Goal: Information Seeking & Learning: Learn about a topic

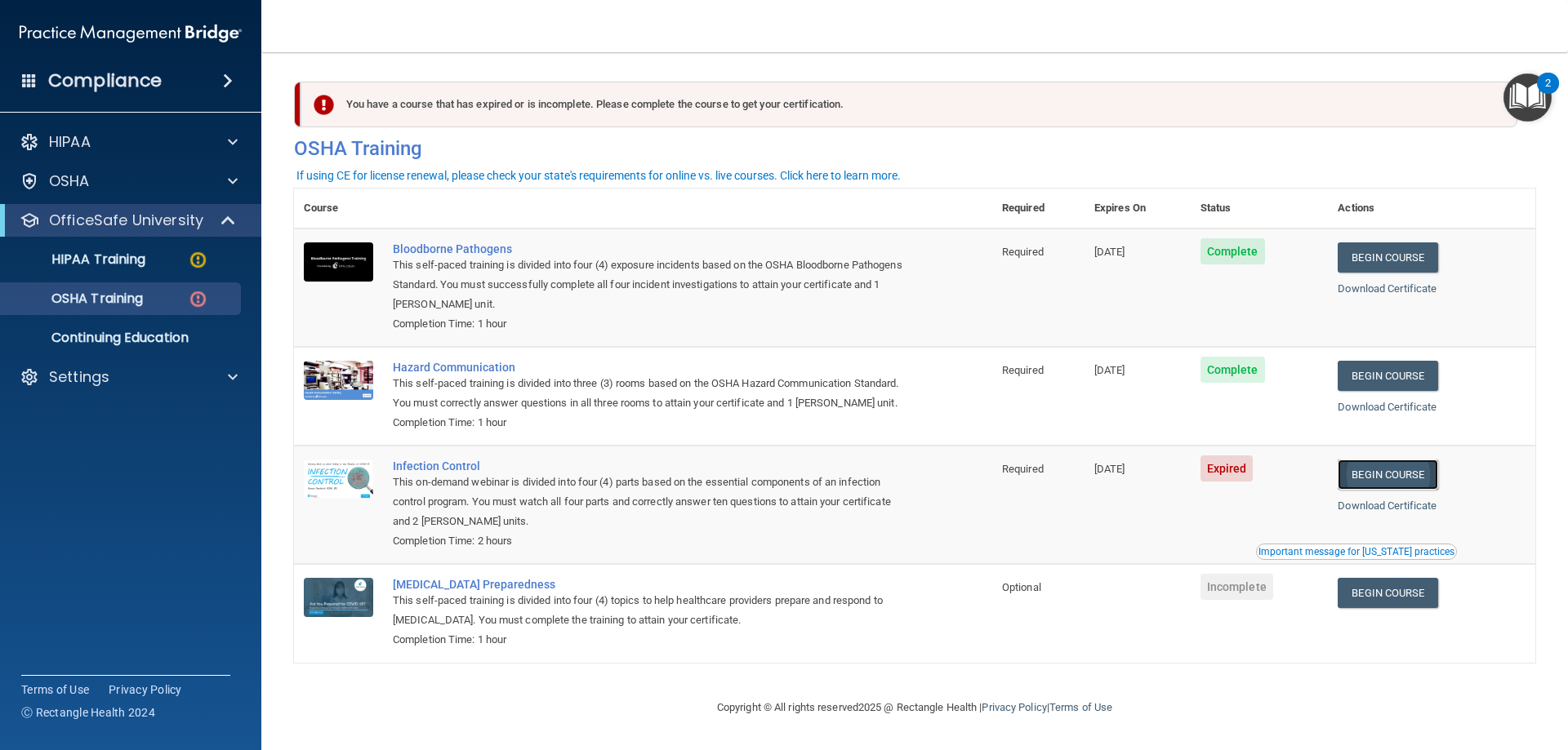
click at [1379, 489] on link "Begin Course" at bounding box center [1387, 475] width 100 height 30
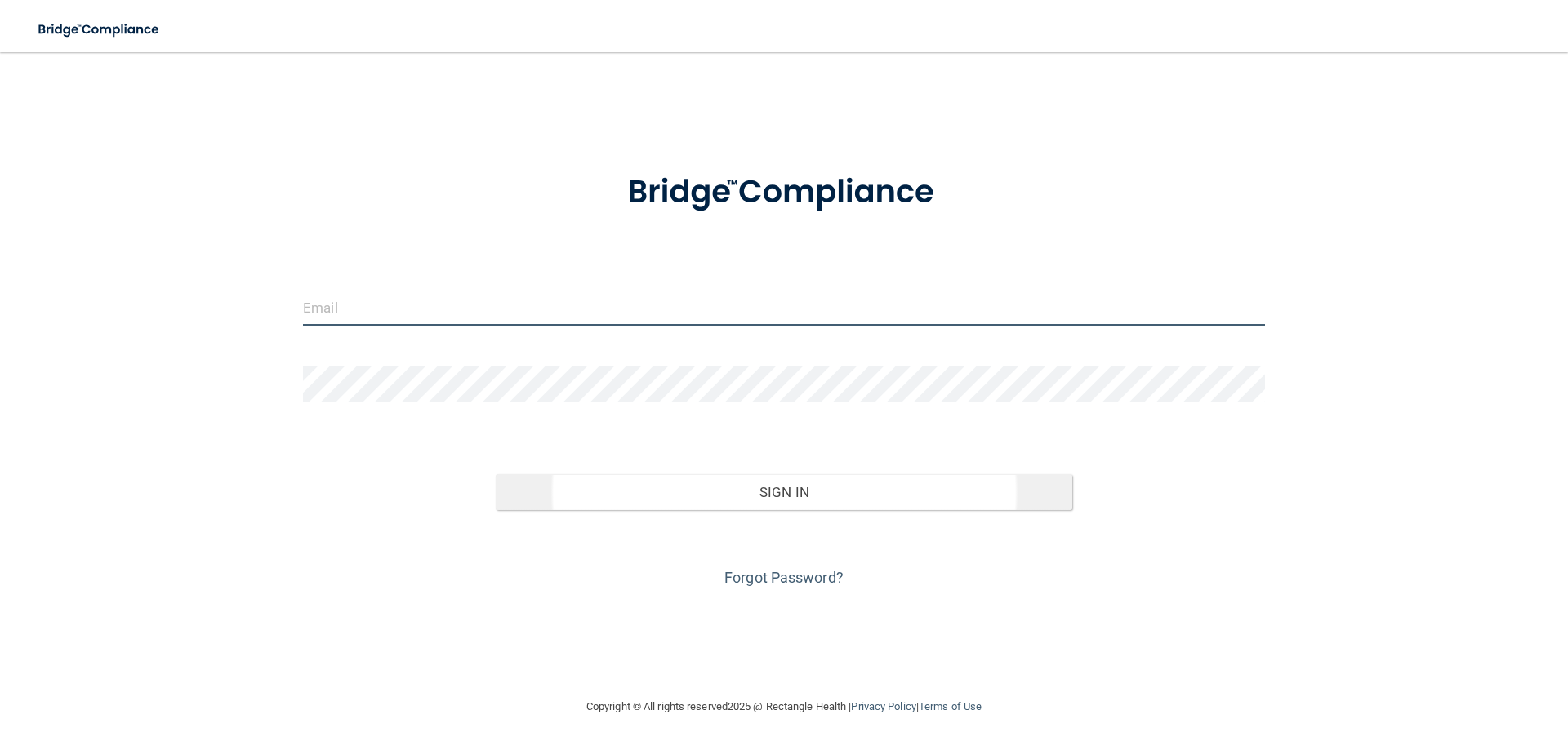
type input "[PERSON_NAME][EMAIL_ADDRESS][PERSON_NAME][DOMAIN_NAME]"
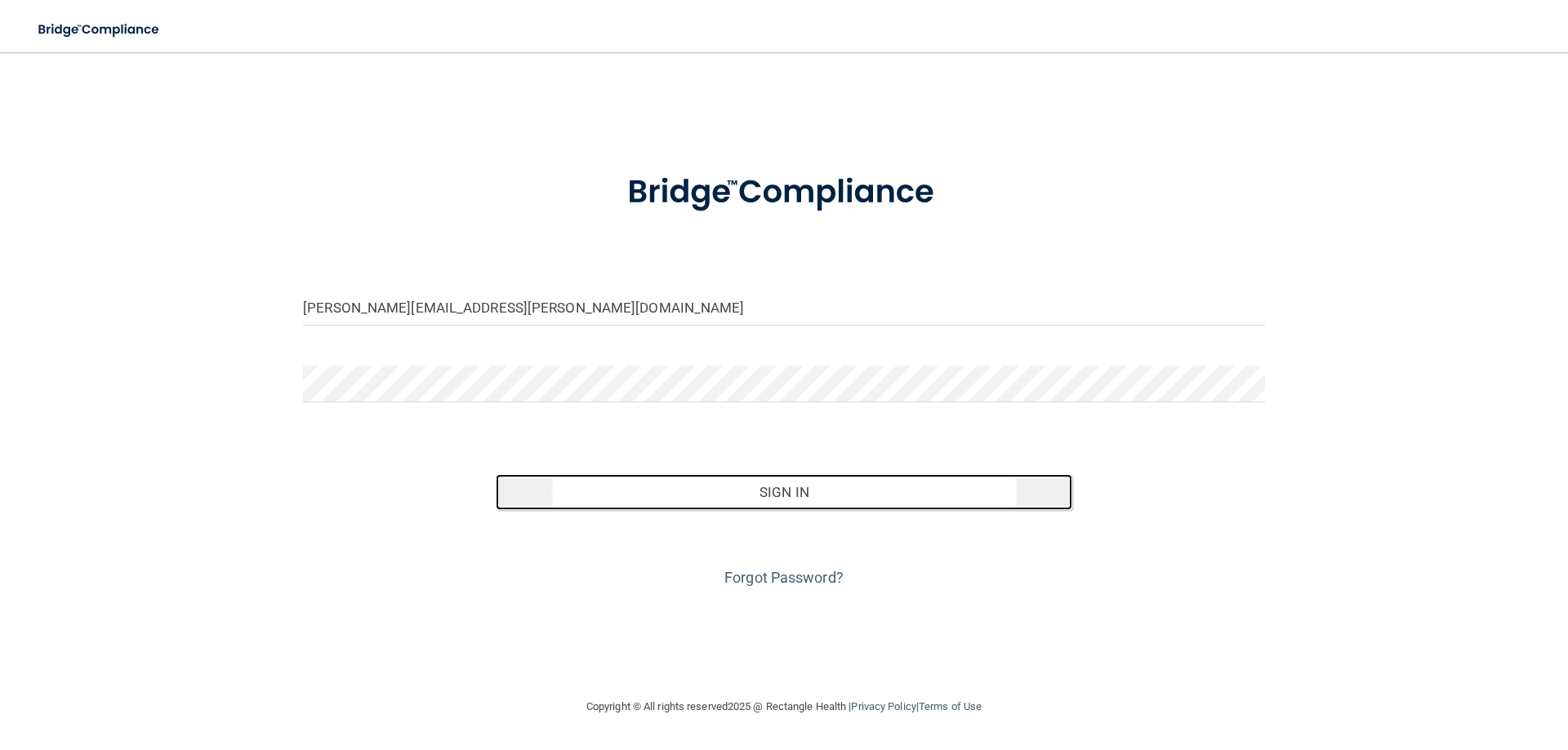
click at [763, 498] on button "Sign In" at bounding box center [784, 492] width 577 height 36
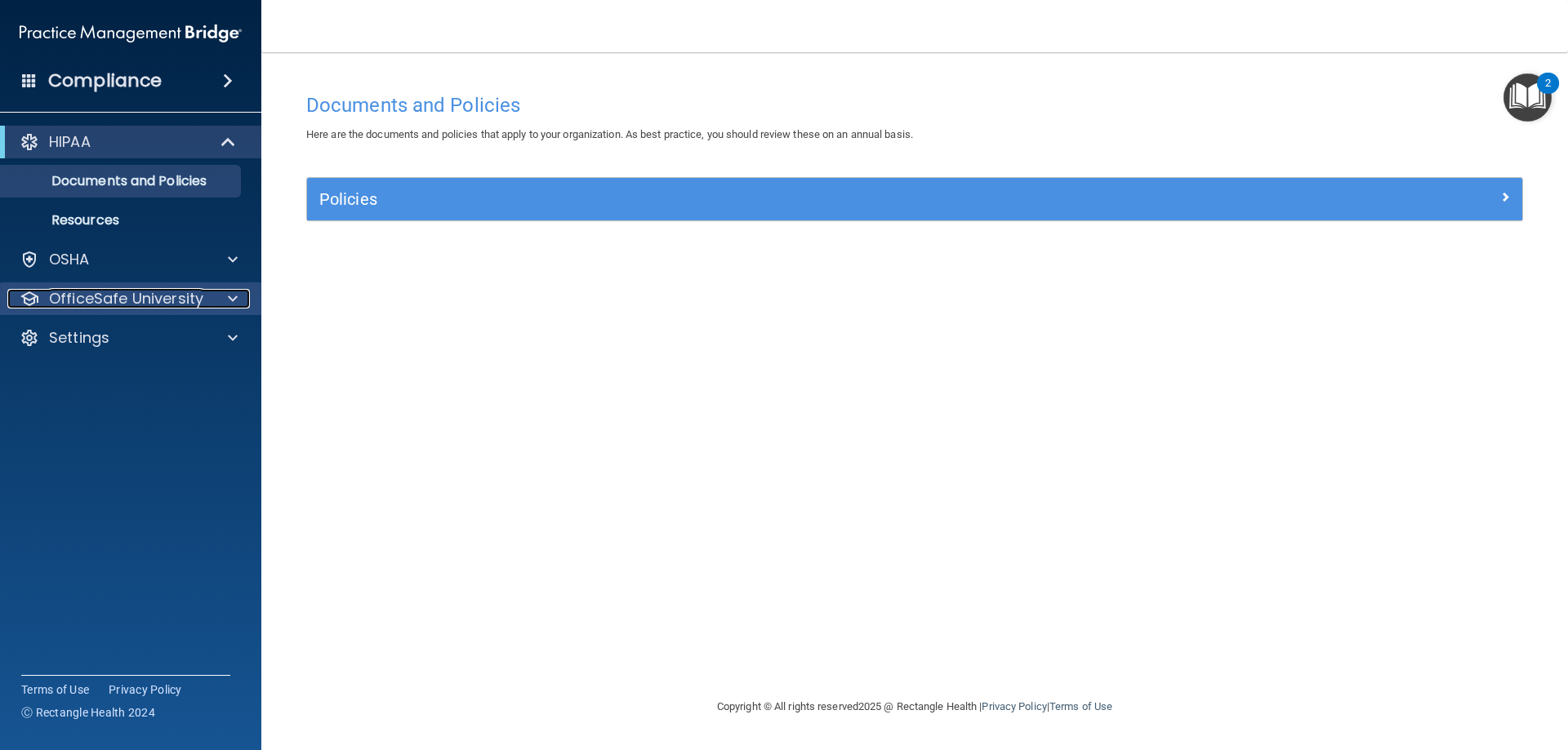
click at [227, 302] on div at bounding box center [231, 299] width 41 height 20
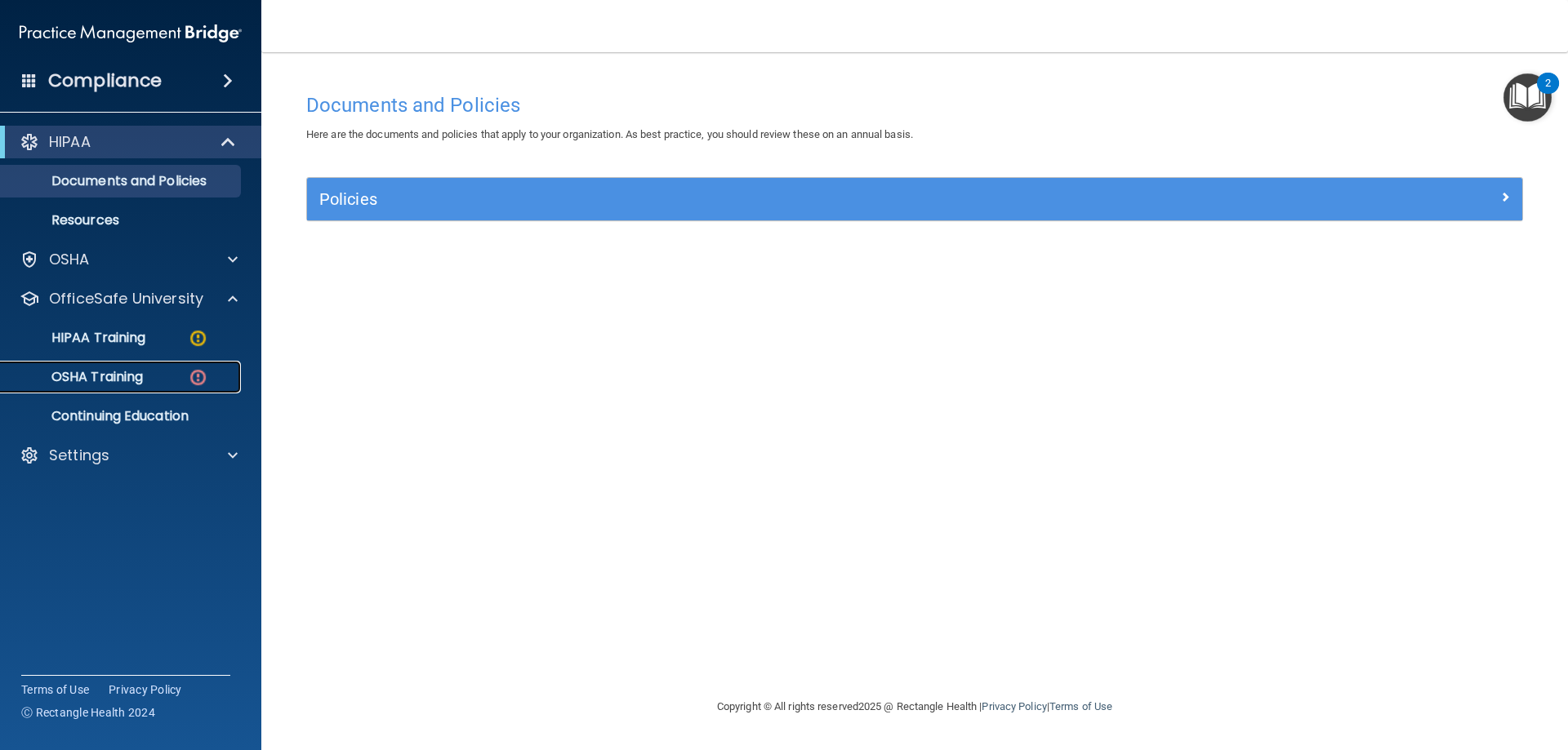
click at [172, 375] on div "OSHA Training" at bounding box center [122, 377] width 223 height 17
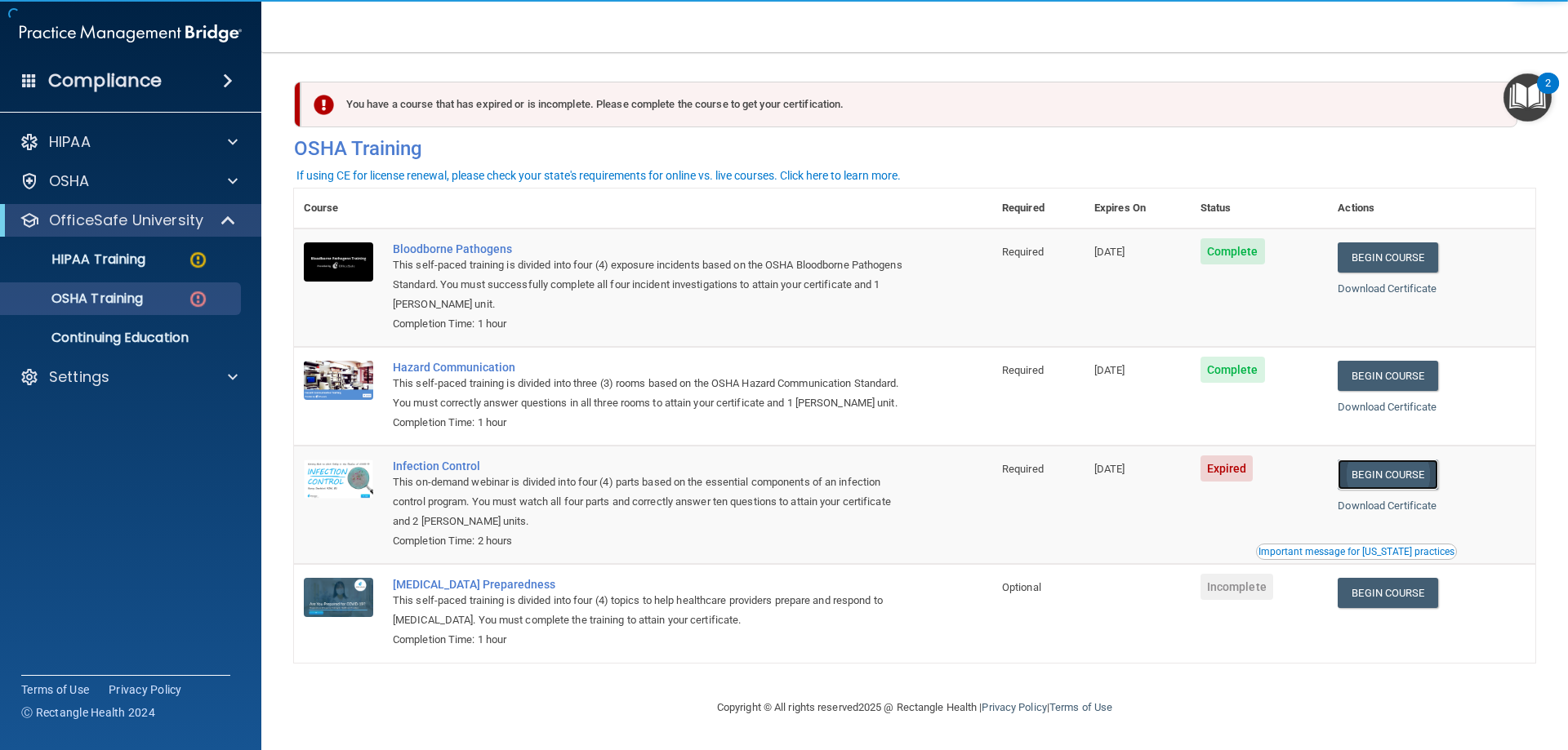
click at [1375, 489] on link "Begin Course" at bounding box center [1387, 475] width 100 height 30
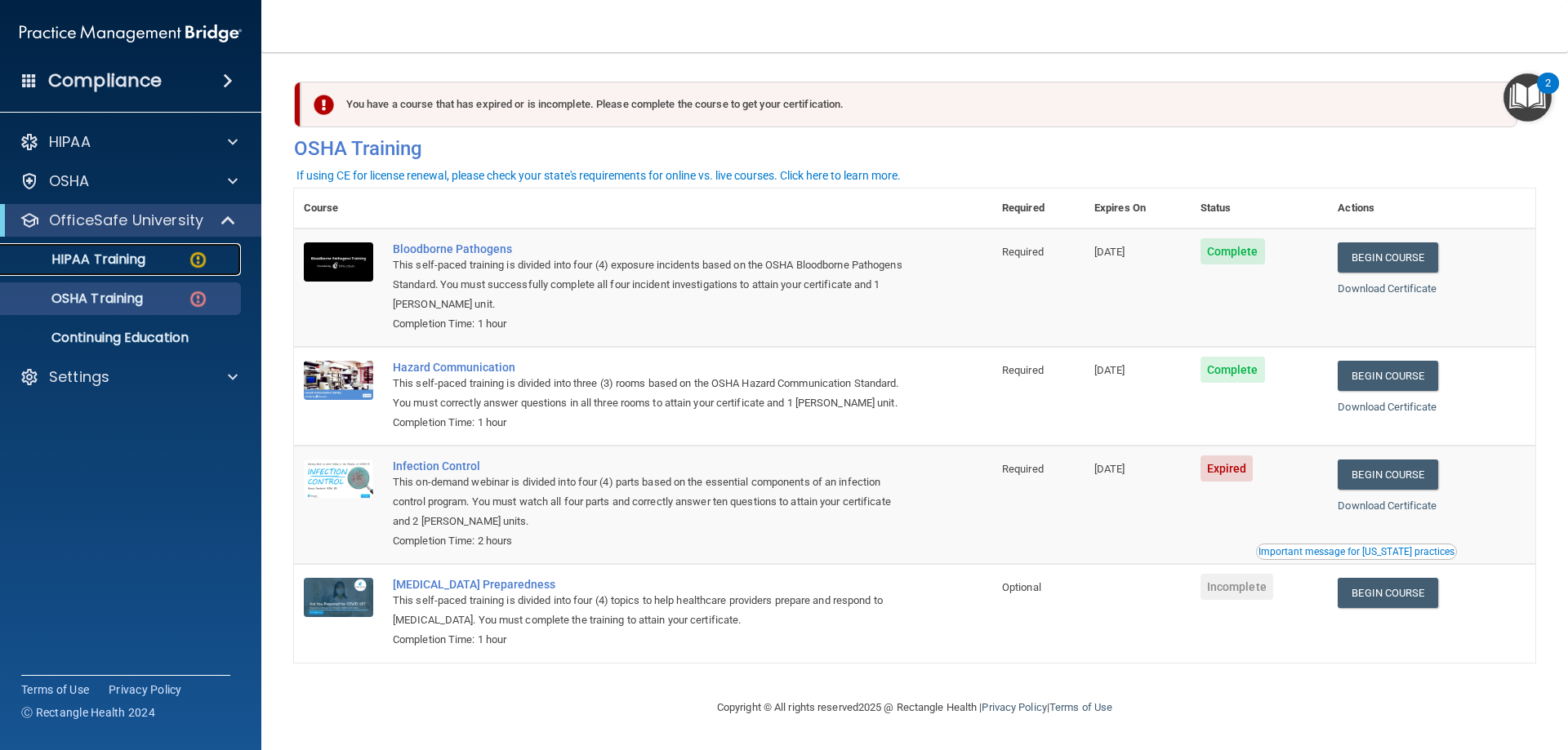
click at [121, 258] on p "HIPAA Training" at bounding box center [78, 259] width 135 height 17
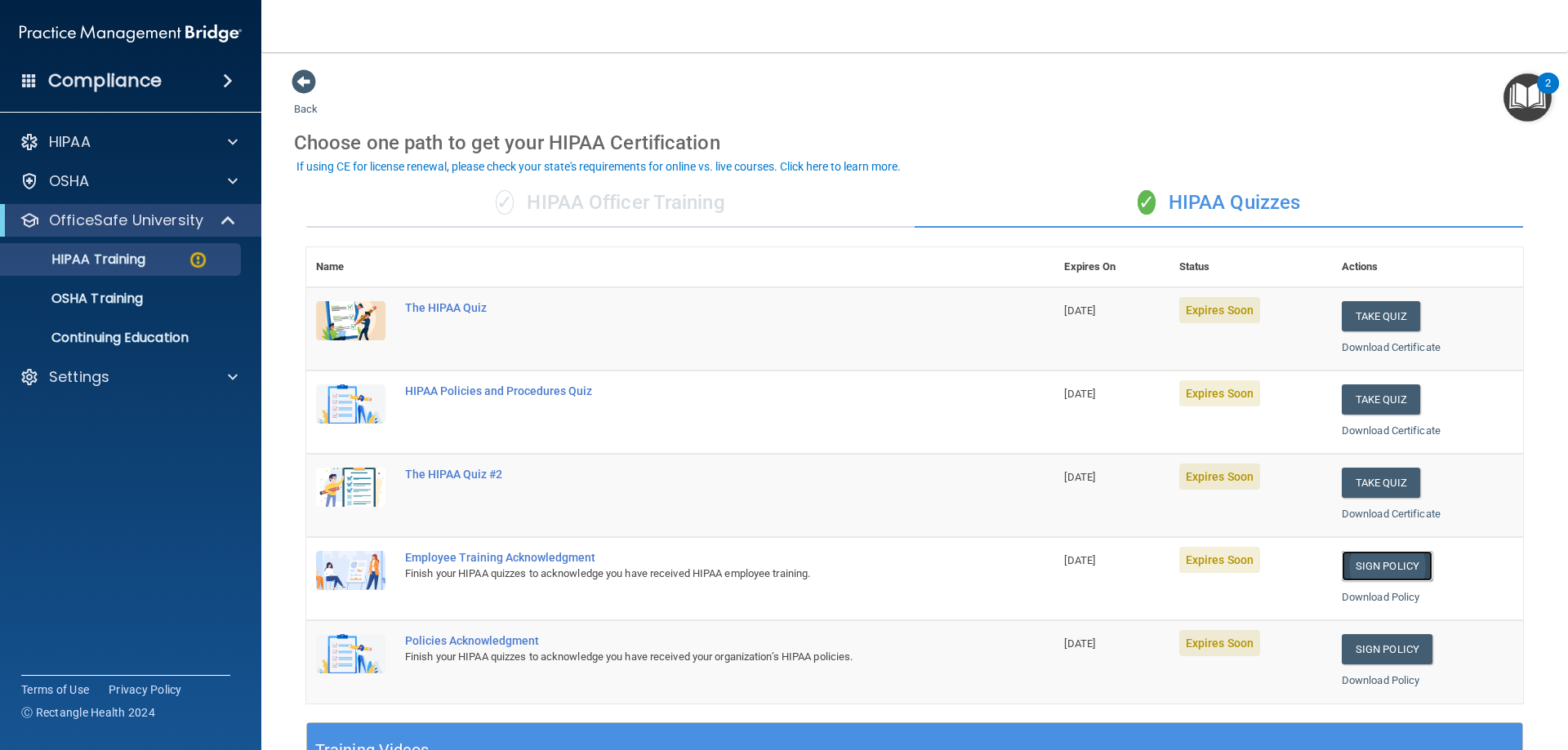
click at [1357, 560] on link "Sign Policy" at bounding box center [1386, 565] width 91 height 30
click at [1367, 656] on link "Sign Policy" at bounding box center [1386, 648] width 91 height 30
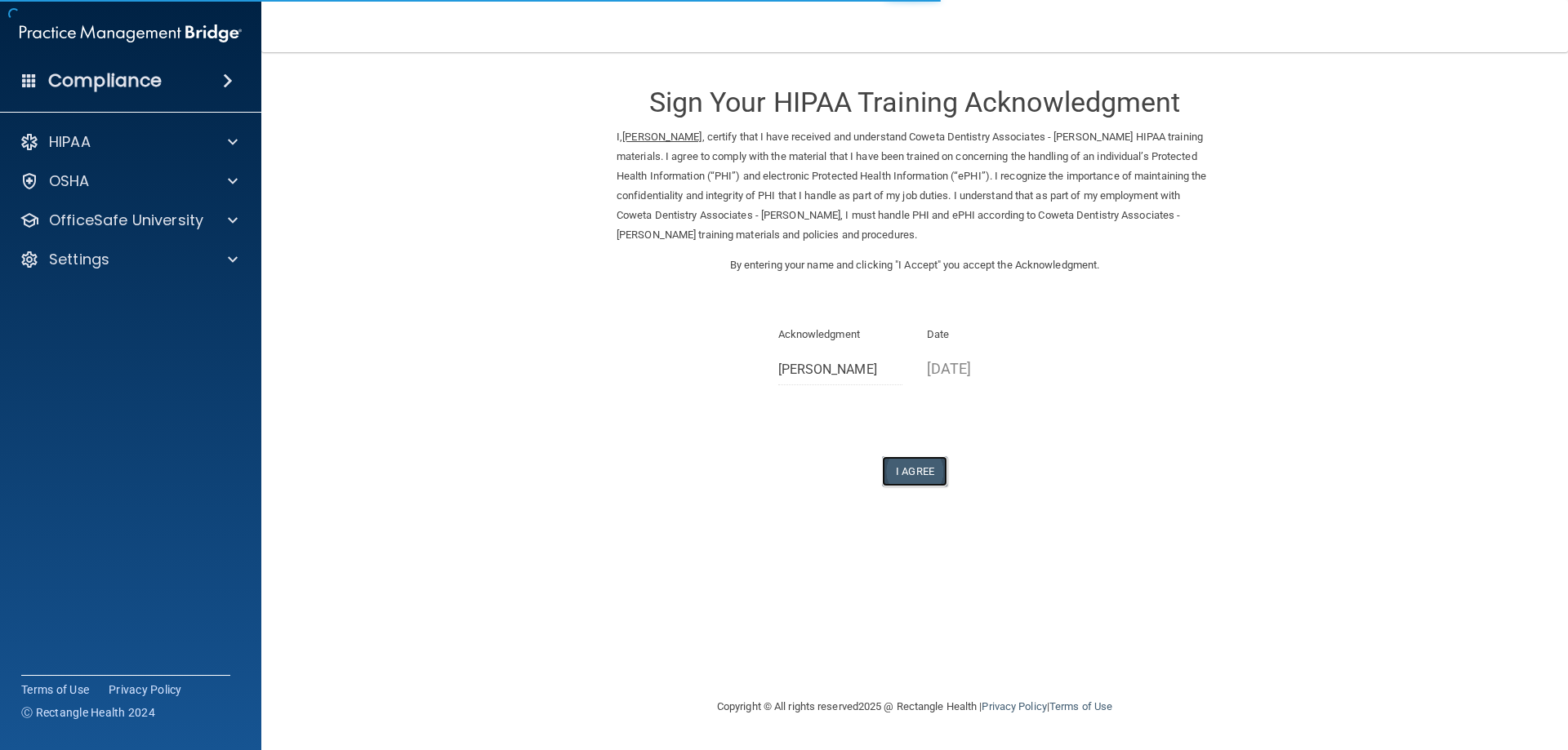
click at [909, 470] on button "I Agree" at bounding box center [914, 471] width 65 height 30
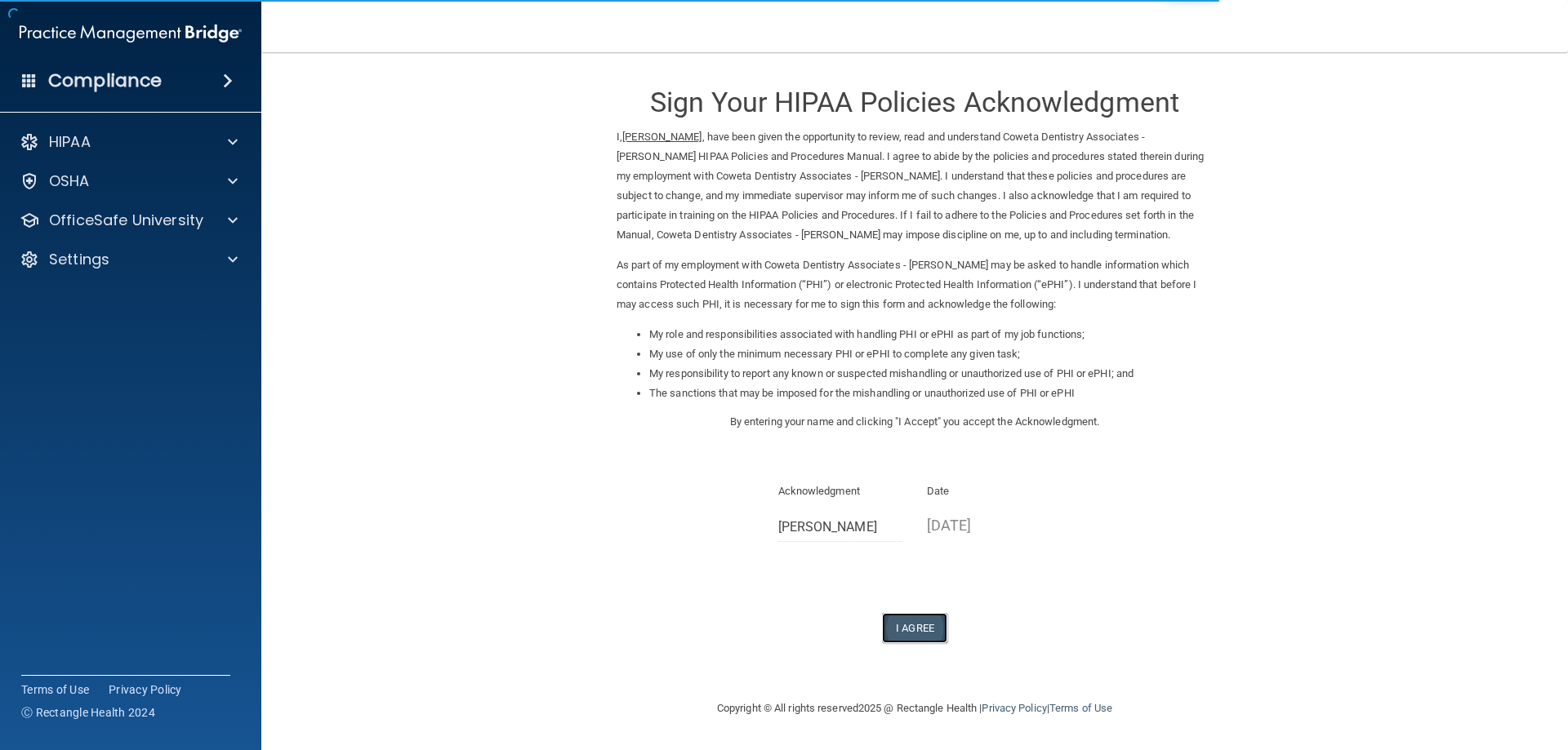
click at [920, 624] on button "I Agree" at bounding box center [914, 628] width 65 height 30
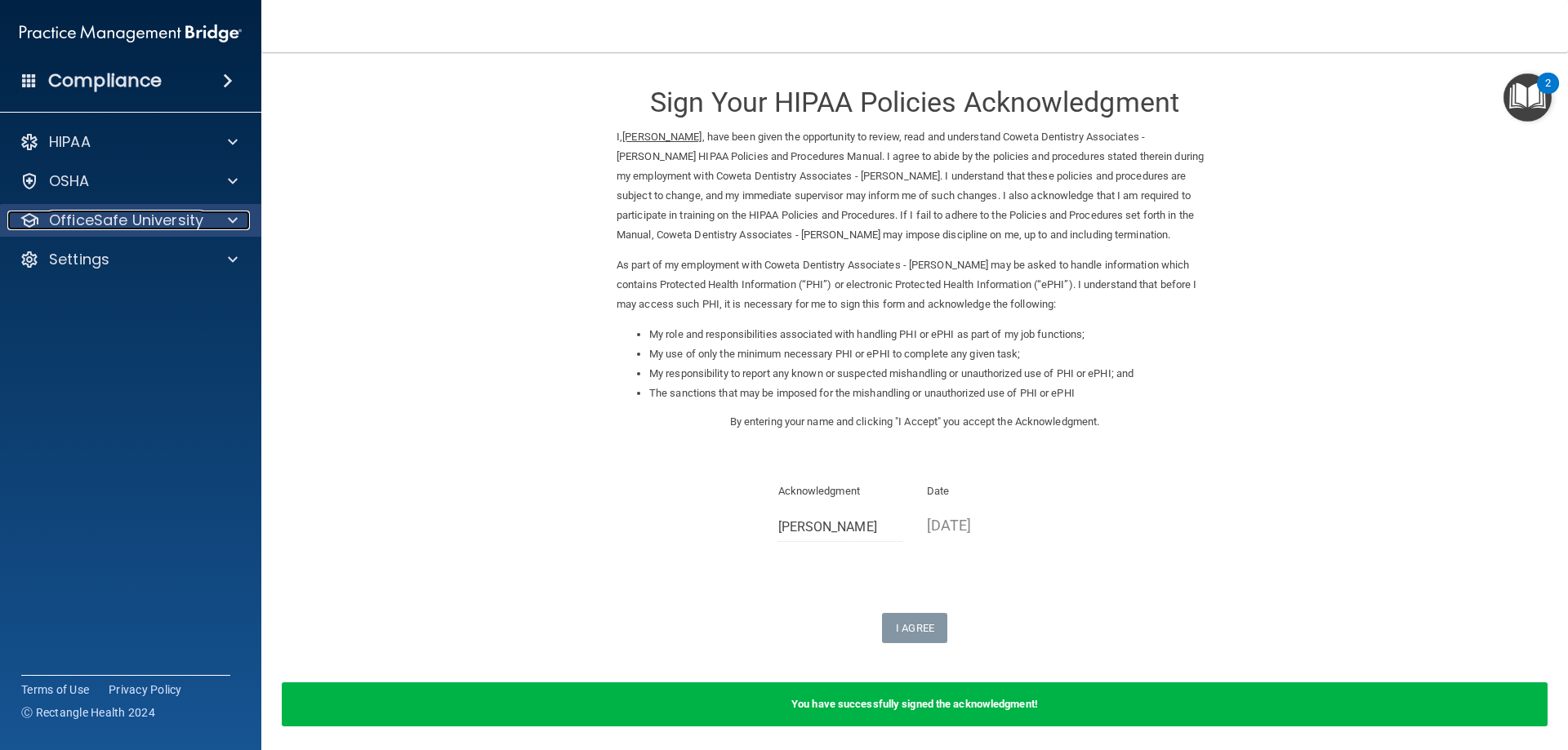
click at [204, 222] on div "OfficeSafe University" at bounding box center [108, 221] width 202 height 20
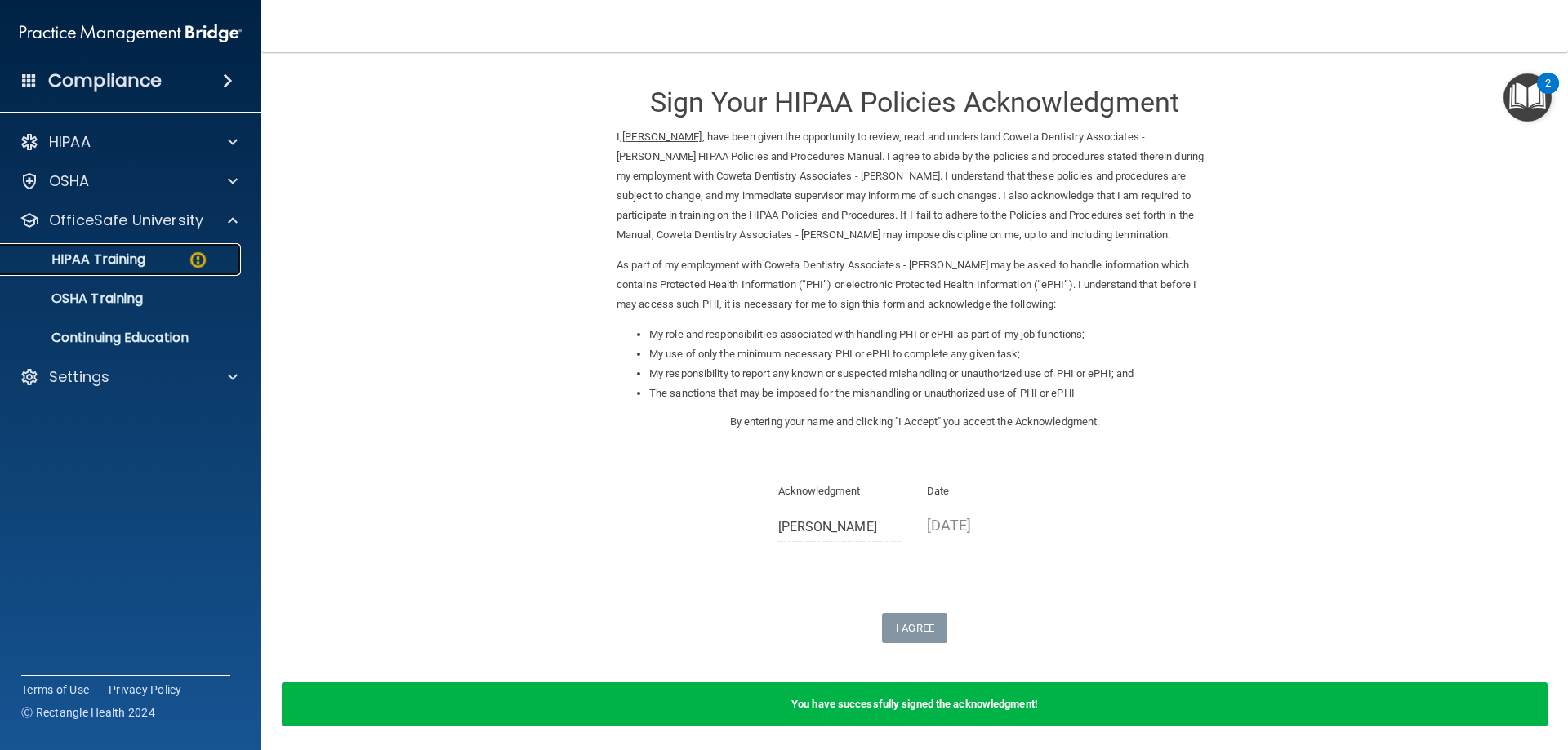
click at [165, 248] on link "HIPAA Training" at bounding box center [111, 259] width 257 height 32
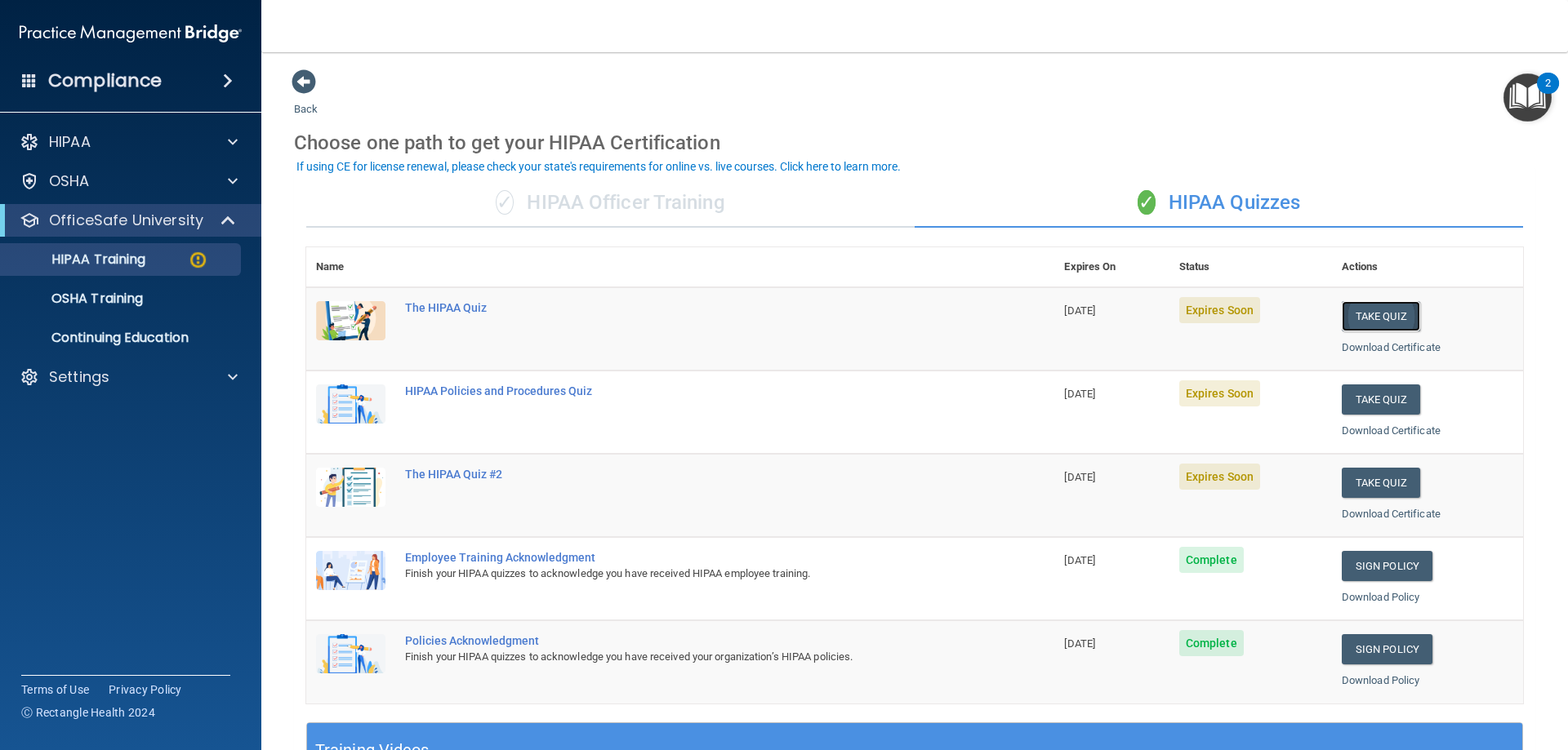
click at [1367, 315] on button "Take Quiz" at bounding box center [1380, 315] width 78 height 30
